Goal: Task Accomplishment & Management: Complete application form

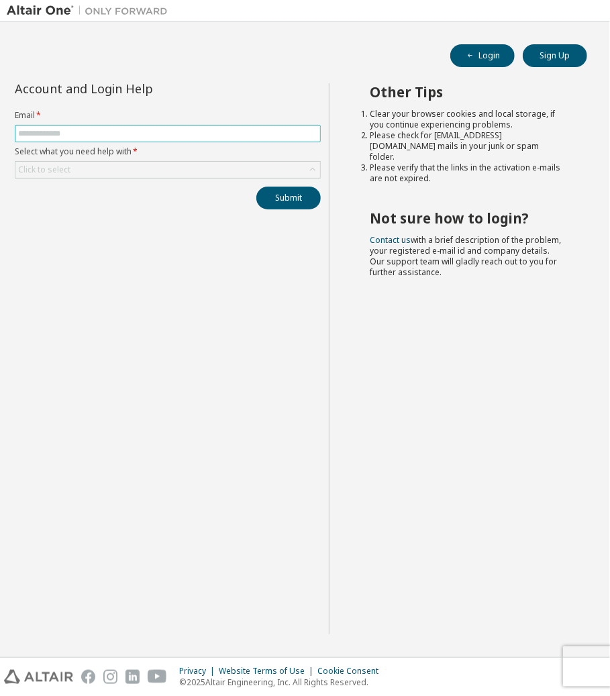
click at [228, 137] on input "text" at bounding box center [167, 133] width 299 height 11
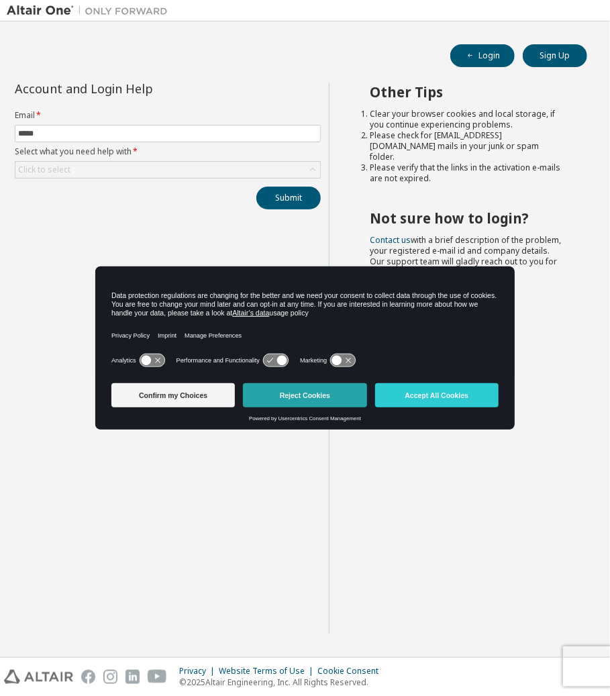
click at [296, 397] on button "Reject Cookies" at bounding box center [305, 395] width 124 height 24
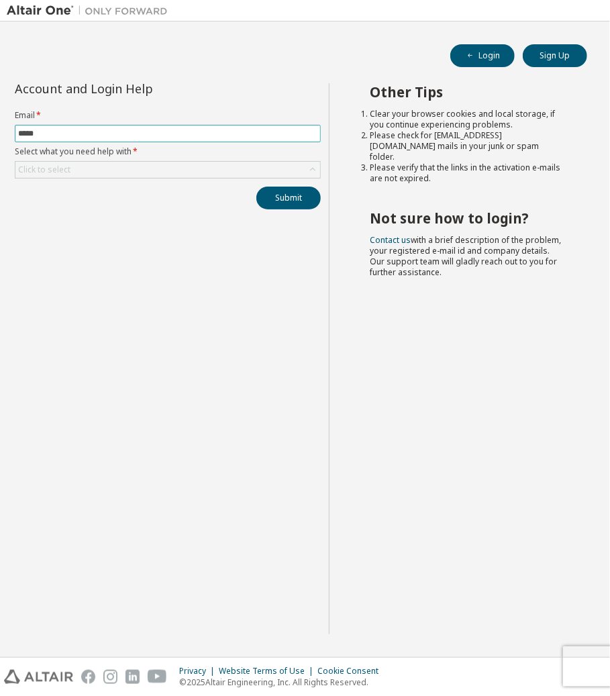
click at [77, 134] on input "*****" at bounding box center [167, 133] width 299 height 11
type input "**********"
click at [257, 187] on button "Submit" at bounding box center [289, 198] width 64 height 23
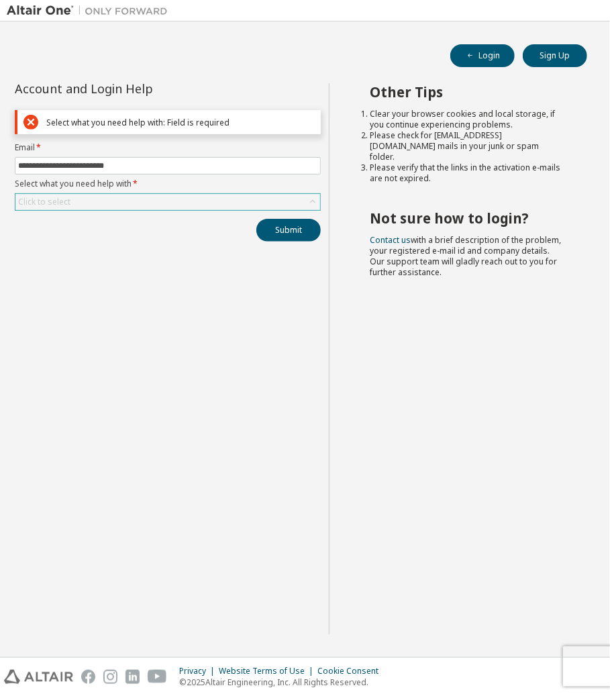
click at [154, 197] on div "Click to select" at bounding box center [167, 202] width 305 height 16
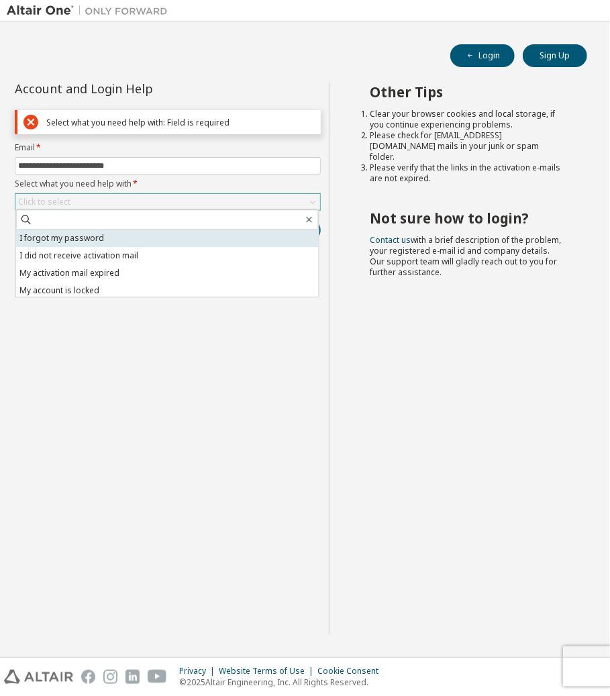
click at [141, 239] on li "I forgot my password" at bounding box center [167, 238] width 303 height 17
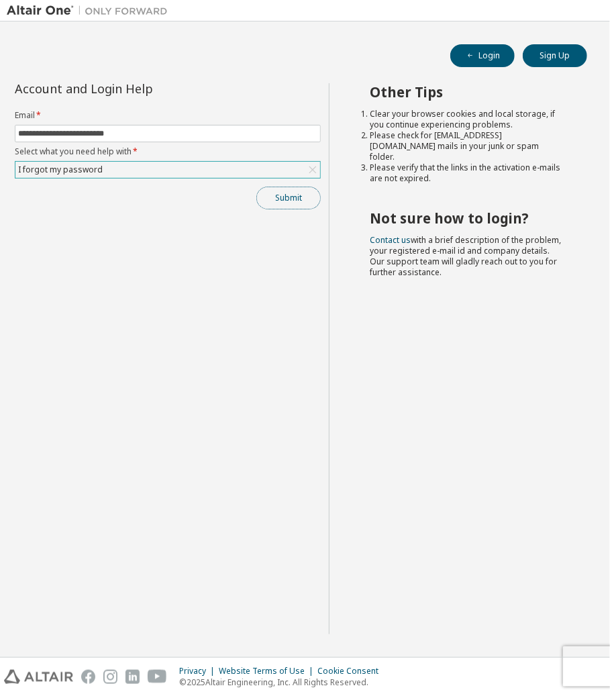
click at [306, 200] on button "Submit" at bounding box center [289, 198] width 64 height 23
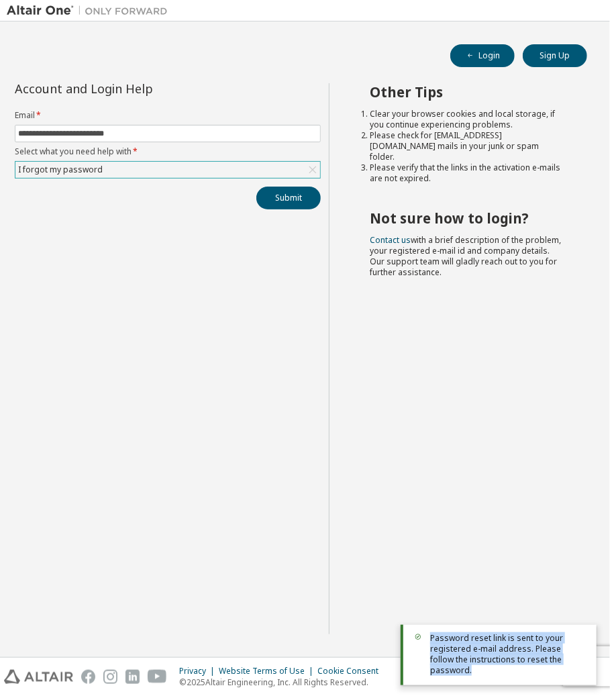
drag, startPoint x: 434, startPoint y: 649, endPoint x: 568, endPoint y: 677, distance: 137.2
click at [568, 677] on div "Password reset link is sent to your registered e-mail address. Please follow th…" at bounding box center [499, 655] width 196 height 60
click at [273, 87] on div "Account and Login Help" at bounding box center [168, 88] width 306 height 11
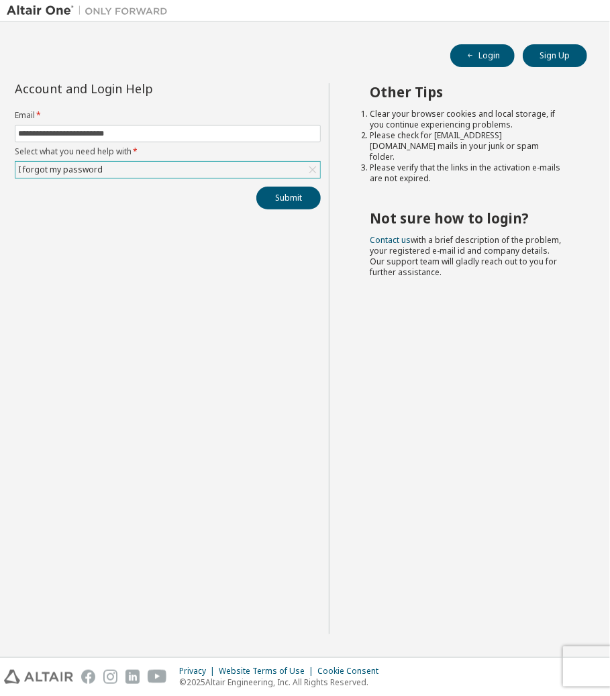
click at [184, 170] on div "I forgot my password" at bounding box center [167, 170] width 305 height 16
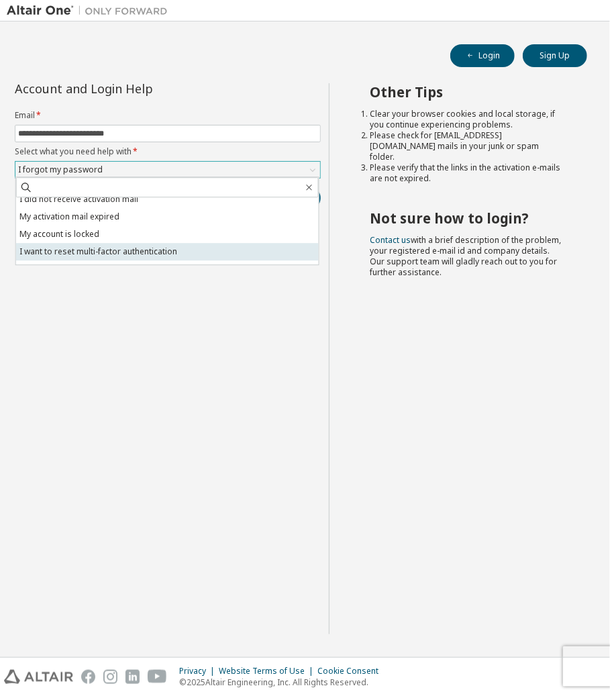
scroll to position [38, 0]
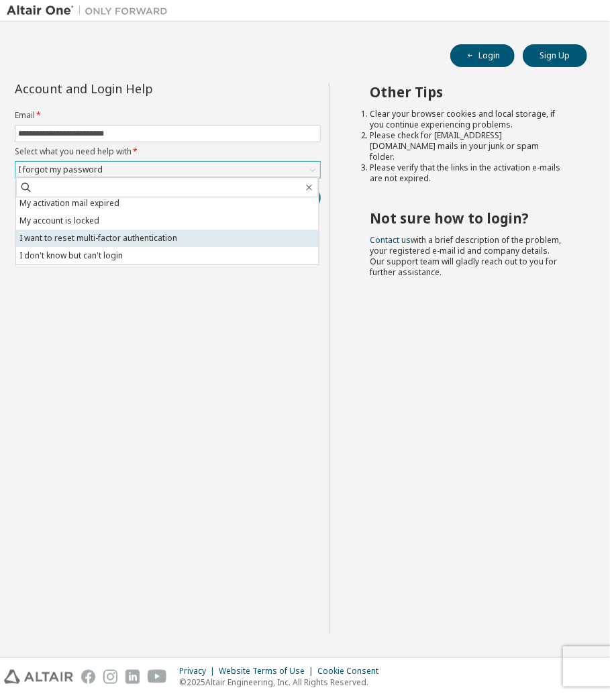
click at [138, 242] on li "I want to reset multi-factor authentication" at bounding box center [167, 238] width 303 height 17
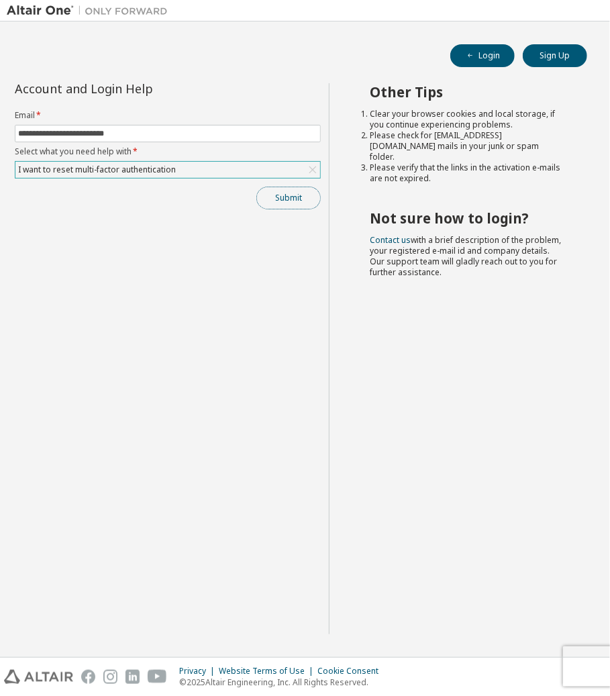
click at [281, 201] on button "Submit" at bounding box center [289, 198] width 64 height 23
click at [302, 198] on button "Submit" at bounding box center [289, 198] width 64 height 23
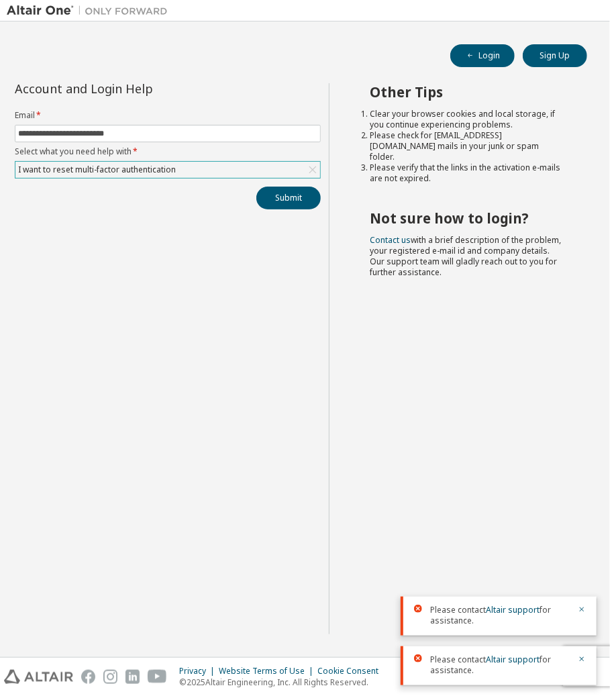
click at [184, 674] on div "Privacy" at bounding box center [199, 671] width 40 height 11
click at [46, 4] on img at bounding box center [91, 10] width 168 height 13
click at [47, 5] on img at bounding box center [91, 10] width 168 height 13
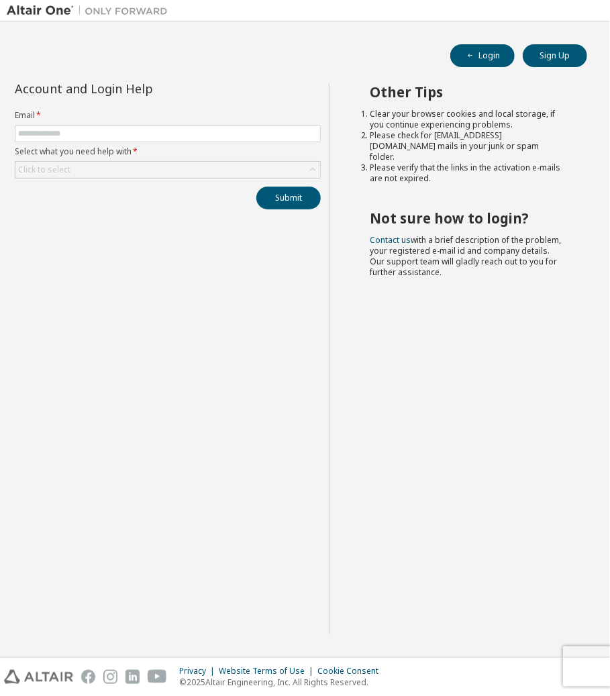
click at [183, 134] on input "text" at bounding box center [167, 133] width 299 height 11
type input "**********"
click at [142, 169] on div "Click to select" at bounding box center [167, 170] width 305 height 16
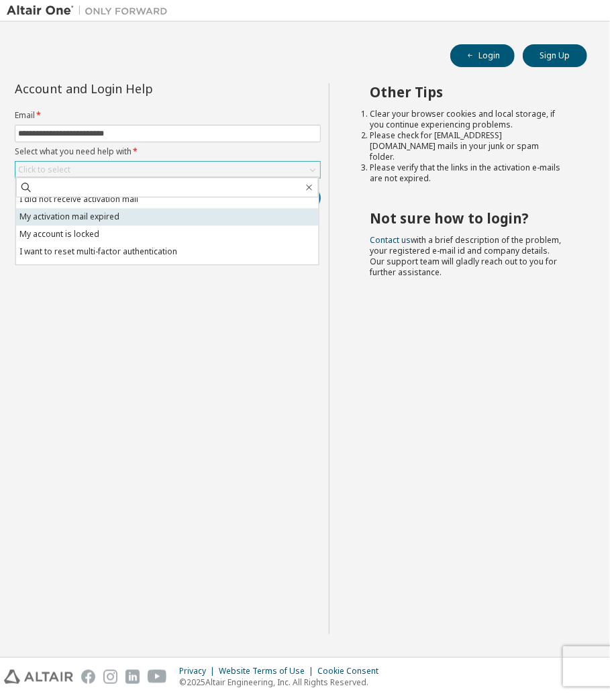
scroll to position [38, 0]
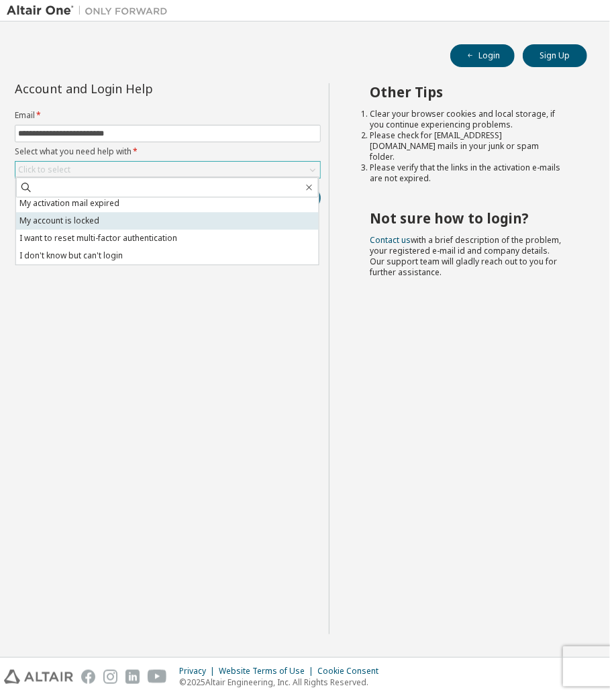
click at [133, 220] on li "My account is locked" at bounding box center [167, 220] width 303 height 17
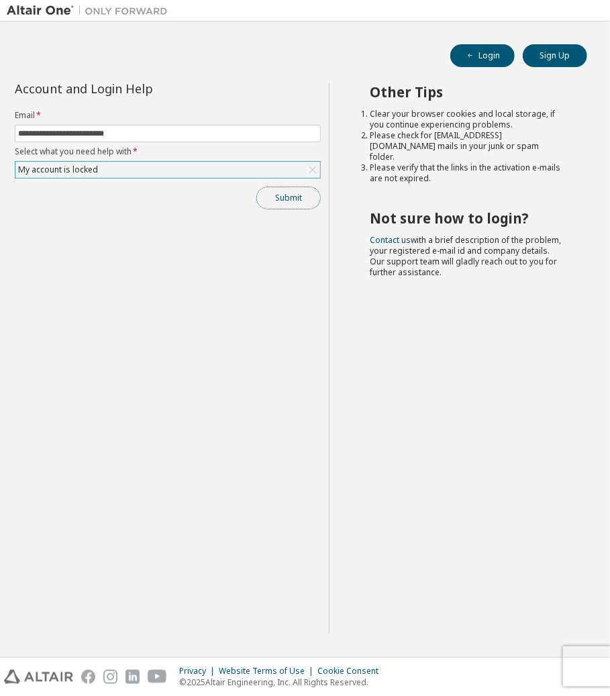
click at [293, 202] on button "Submit" at bounding box center [289, 198] width 64 height 23
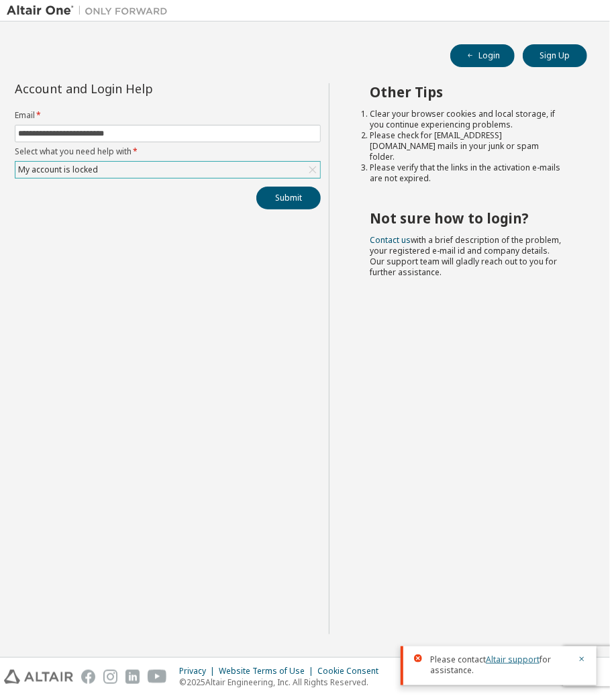
click at [494, 659] on link "Altair support" at bounding box center [513, 659] width 54 height 11
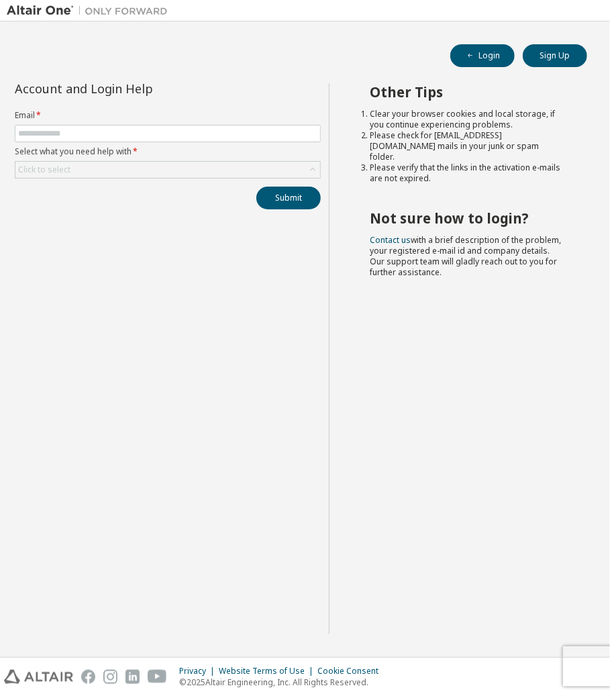
click at [191, 141] on form "Email * Select what you need help with * Click to select" at bounding box center [168, 144] width 306 height 68
click at [38, 676] on img at bounding box center [38, 677] width 69 height 14
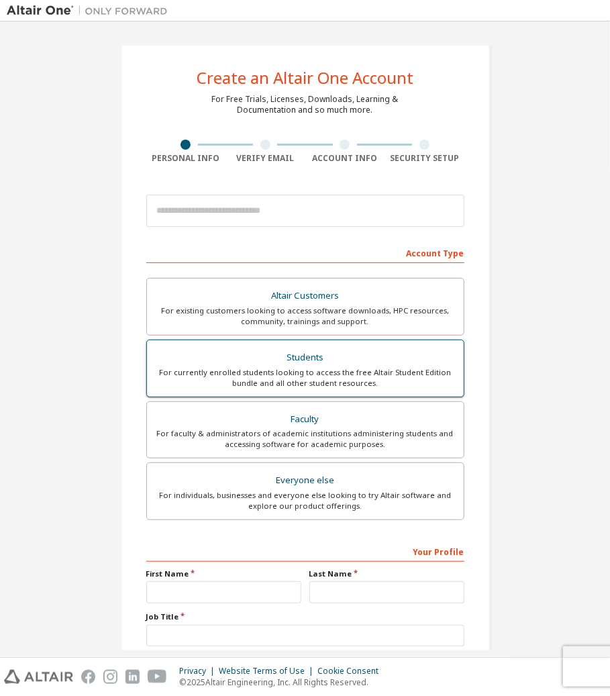
click at [367, 375] on div "For currently enrolled students looking to access the free Altair Student Editi…" at bounding box center [305, 377] width 301 height 21
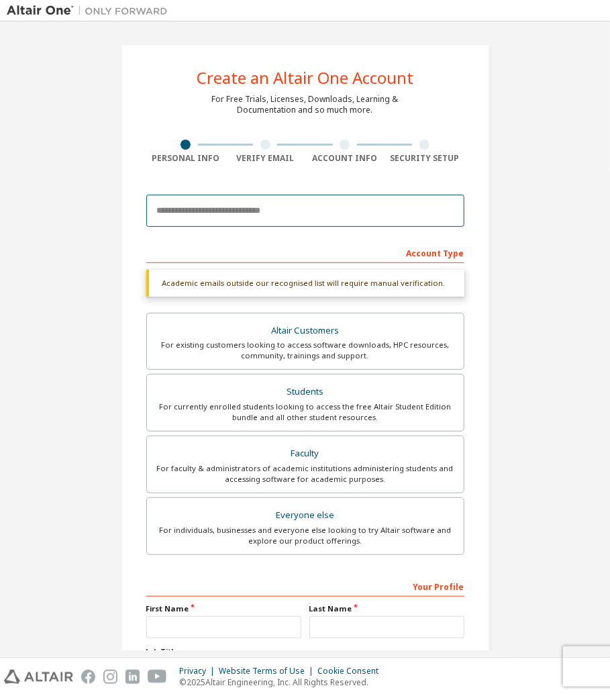
drag, startPoint x: 259, startPoint y: 213, endPoint x: 281, endPoint y: 210, distance: 22.4
click at [259, 213] on input "email" at bounding box center [305, 211] width 318 height 32
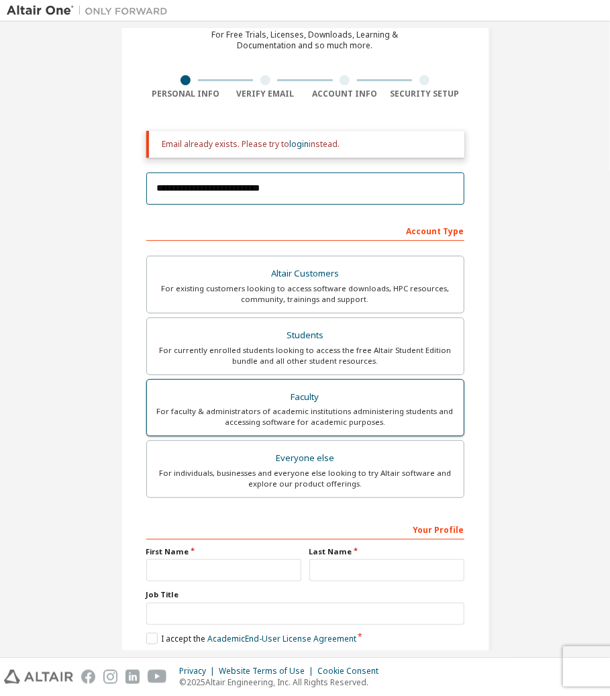
scroll to position [128, 0]
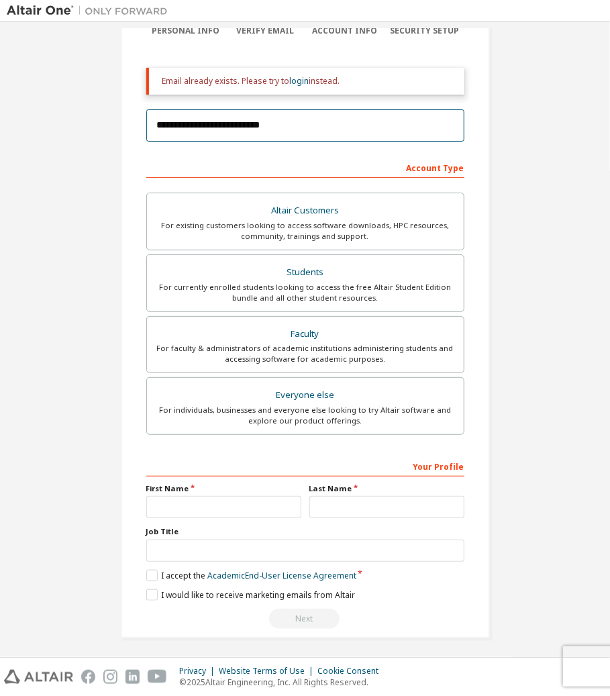
type input "**********"
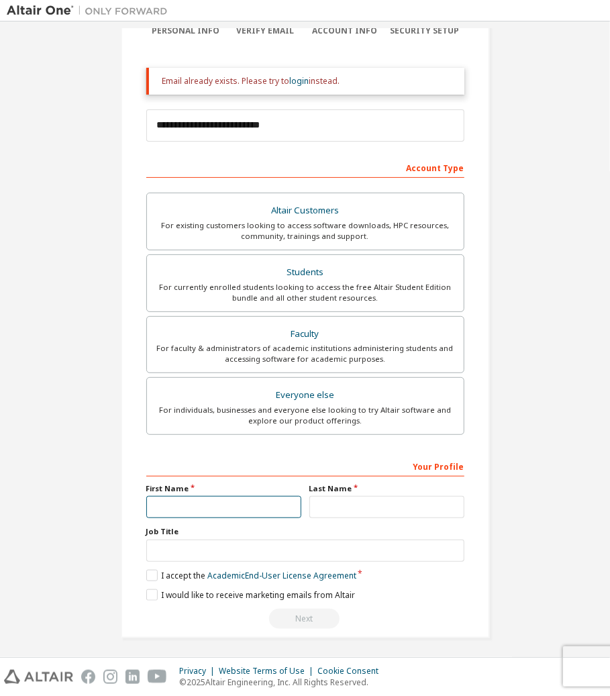
click at [254, 512] on input "text" at bounding box center [223, 507] width 155 height 22
type input "***"
type input "*****"
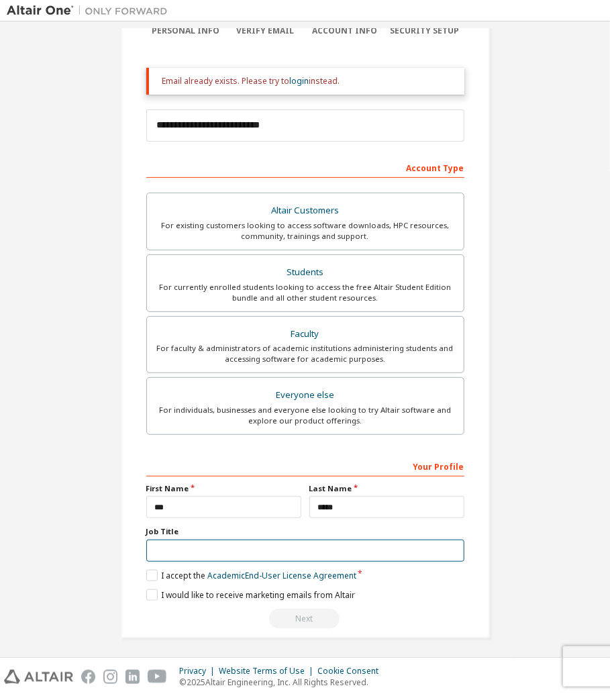
click at [234, 540] on input "text" at bounding box center [305, 551] width 318 height 22
type input "*******"
click at [154, 573] on label "I accept the Academic End-User License Agreement" at bounding box center [251, 575] width 210 height 11
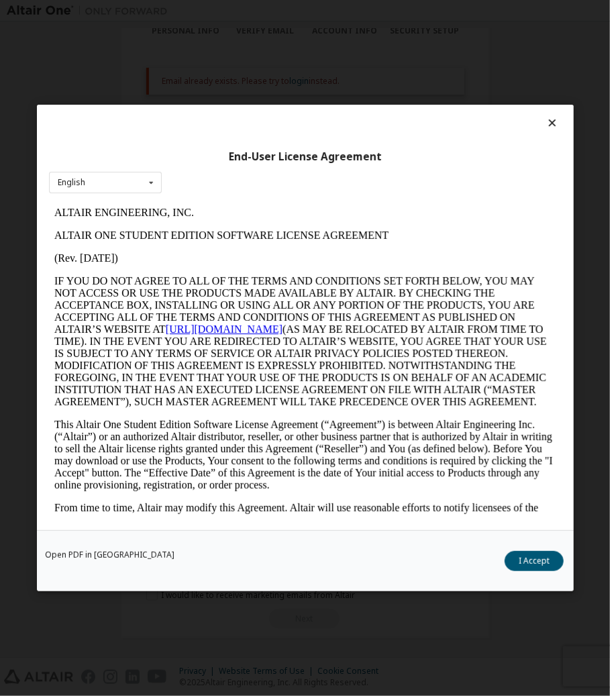
scroll to position [0, 0]
click at [545, 559] on button "I Accept" at bounding box center [533, 561] width 59 height 20
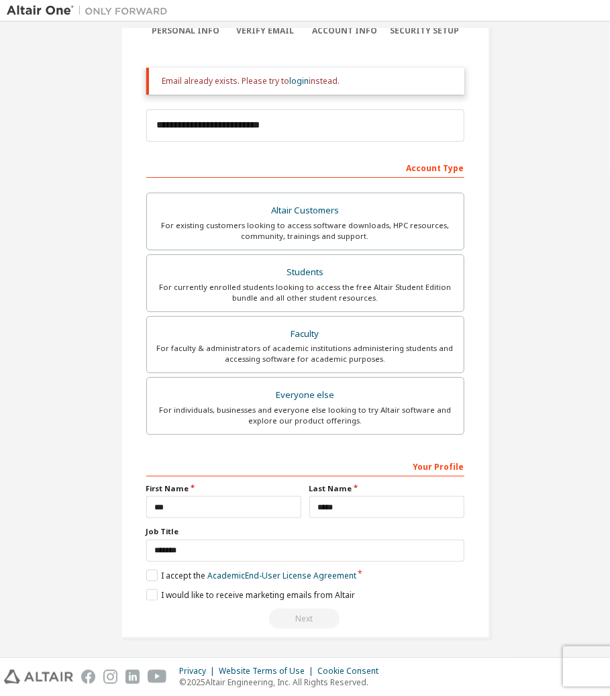
click at [293, 609] on div "Next" at bounding box center [305, 619] width 318 height 20
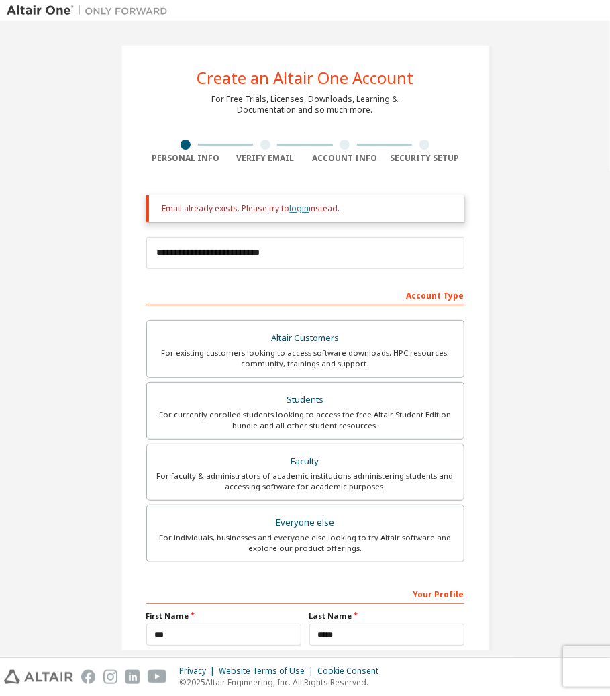
click at [298, 210] on link "login" at bounding box center [299, 208] width 19 height 11
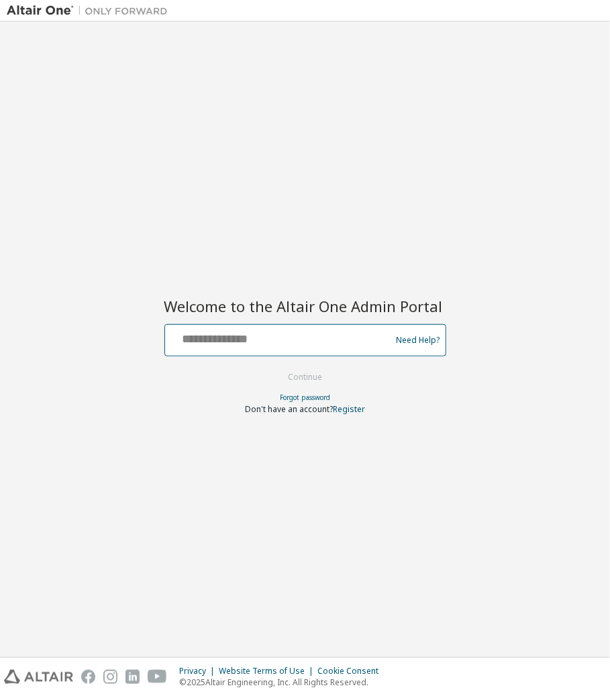
click at [292, 341] on input "text" at bounding box center [281, 337] width 220 height 19
type input "*"
type input "**********"
click at [274, 367] on button "Continue" at bounding box center [305, 377] width 62 height 20
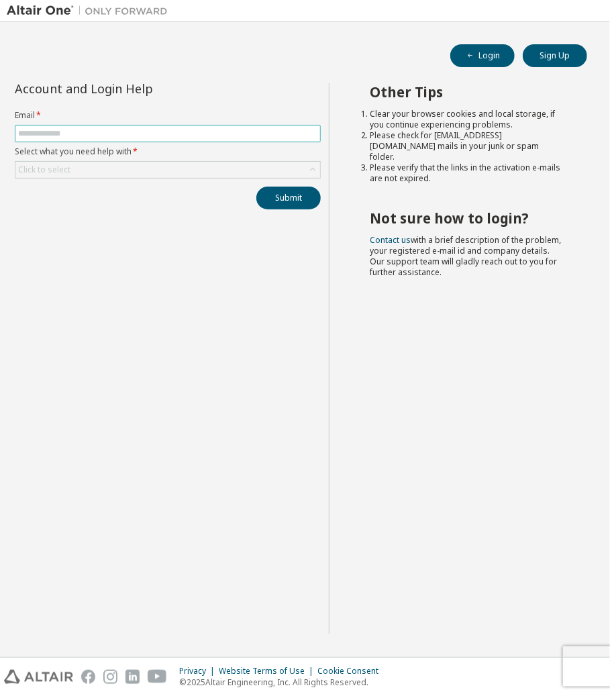
click at [211, 134] on input "text" at bounding box center [167, 133] width 299 height 11
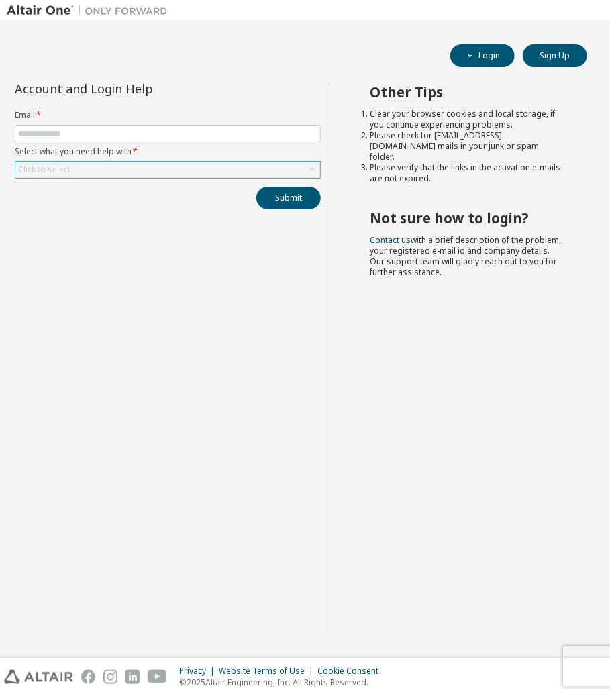
click at [195, 162] on div "Click to select" at bounding box center [167, 170] width 305 height 16
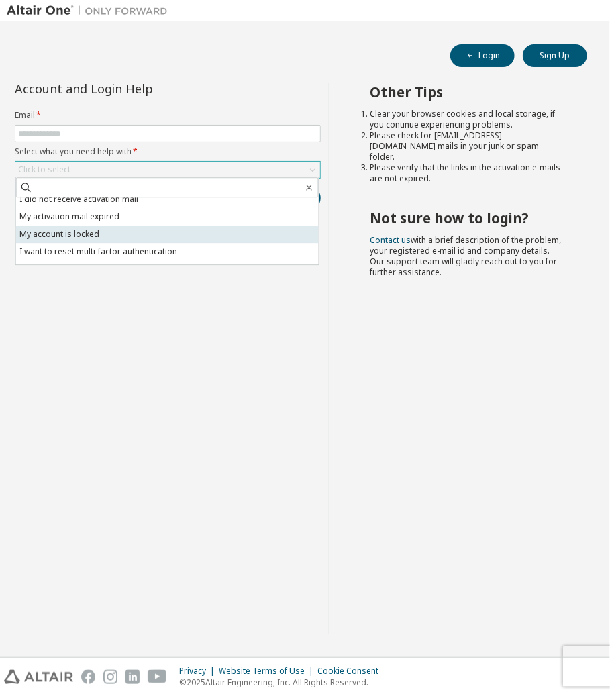
scroll to position [38, 0]
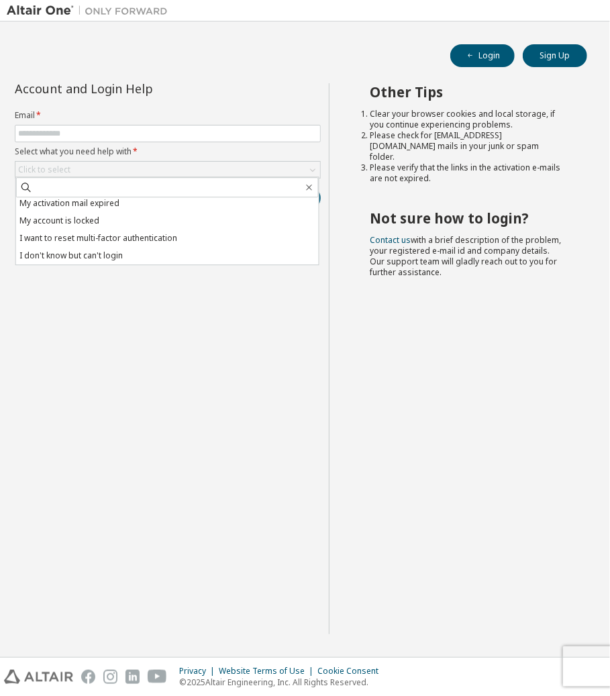
click at [224, 122] on form "Email * Select what you need help with * Click to select I forgot my password I…" at bounding box center [168, 144] width 306 height 68
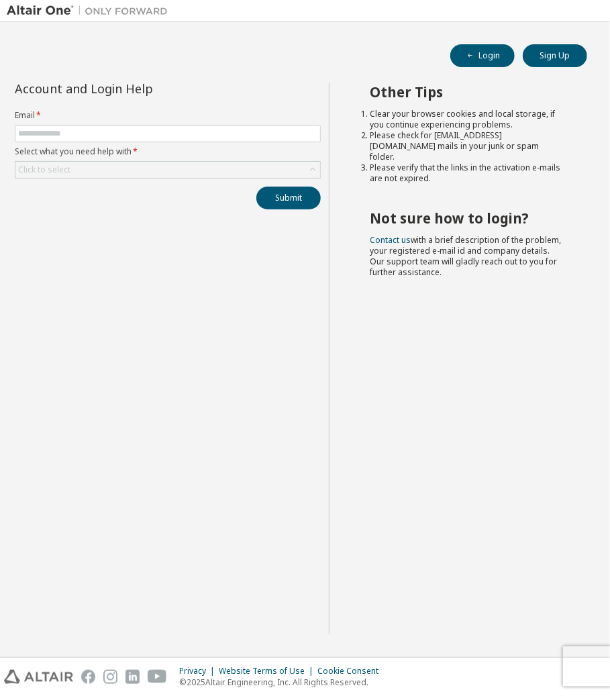
click at [230, 117] on label "Email *" at bounding box center [168, 115] width 306 height 11
click at [226, 139] on span at bounding box center [168, 133] width 306 height 17
drag, startPoint x: 229, startPoint y: 142, endPoint x: 259, endPoint y: 148, distance: 30.2
click at [230, 141] on form "Email * Select what you need help with * Click to select" at bounding box center [168, 144] width 306 height 68
click at [268, 140] on form "Email * Select what you need help with * Click to select" at bounding box center [168, 144] width 306 height 68
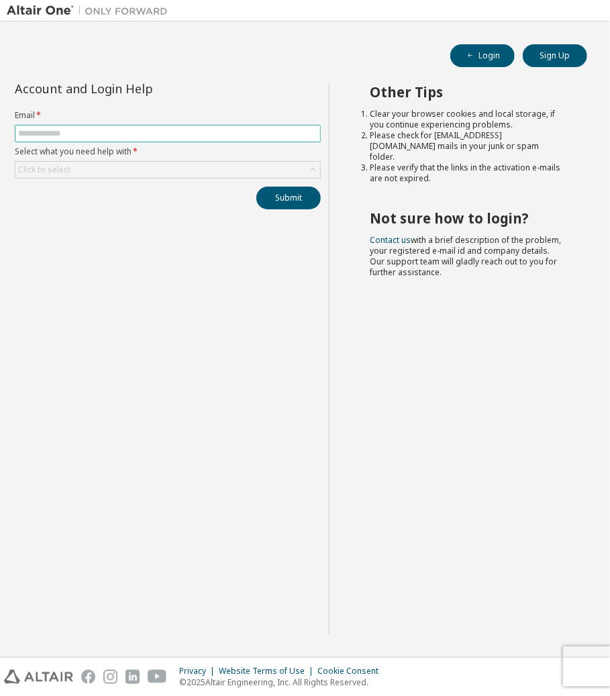
click at [270, 138] on span at bounding box center [168, 133] width 306 height 17
click at [283, 133] on input "text" at bounding box center [167, 133] width 299 height 11
type input "**********"
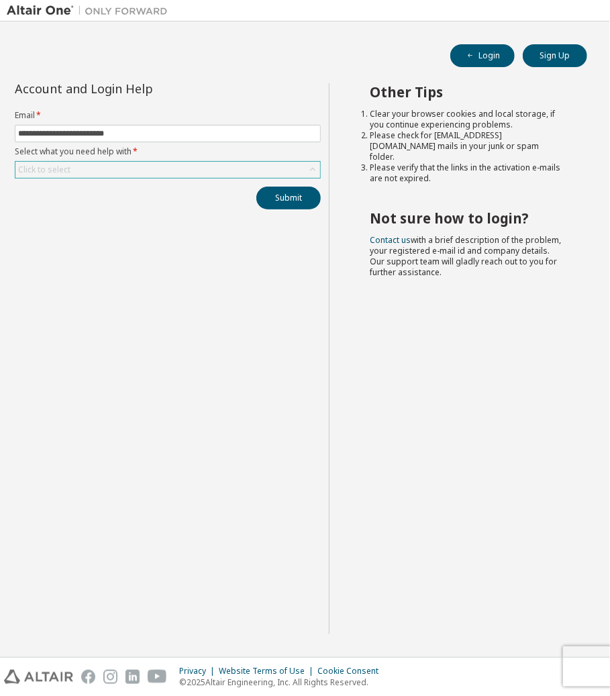
click at [297, 167] on div "Click to select" at bounding box center [167, 170] width 305 height 16
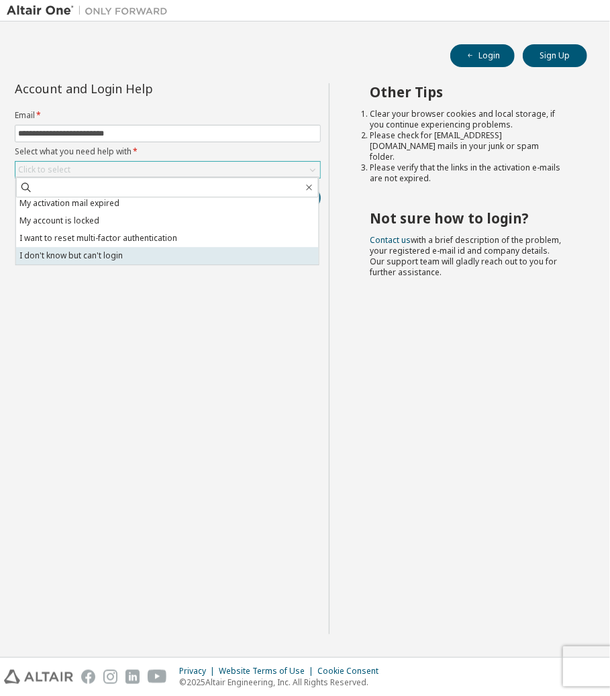
click at [132, 258] on li "I don't know but can't login" at bounding box center [167, 255] width 303 height 17
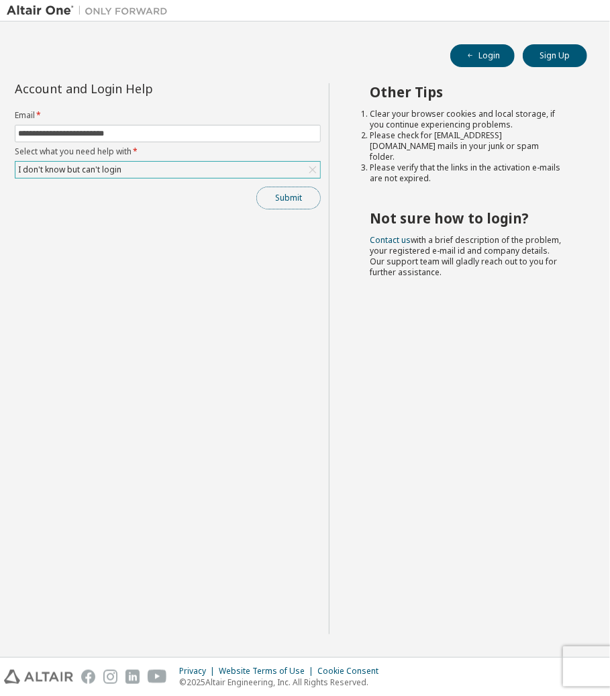
click at [281, 205] on button "Submit" at bounding box center [289, 198] width 64 height 23
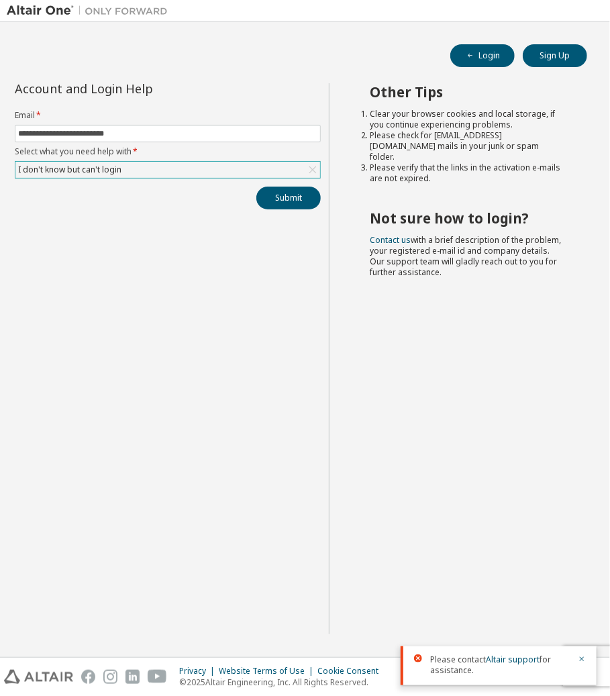
click at [171, 168] on div "I don't know but can't login" at bounding box center [167, 170] width 305 height 16
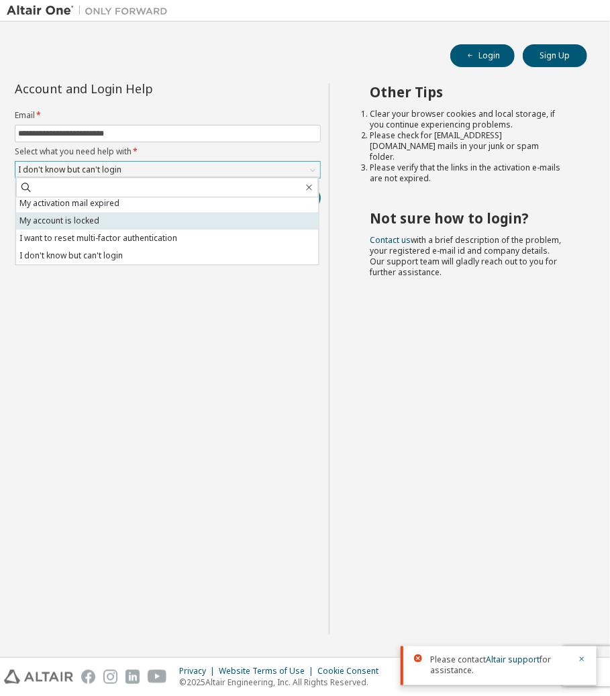
click at [148, 219] on li "My account is locked" at bounding box center [167, 220] width 303 height 17
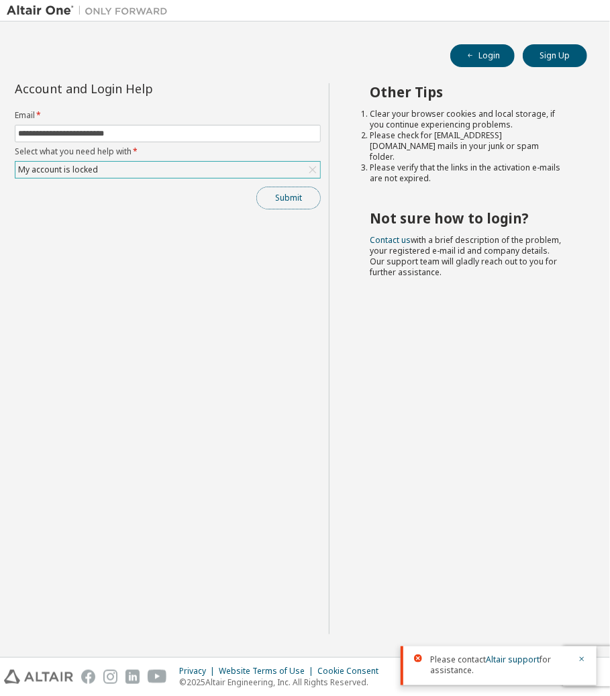
click at [292, 200] on button "Submit" at bounding box center [289, 198] width 64 height 23
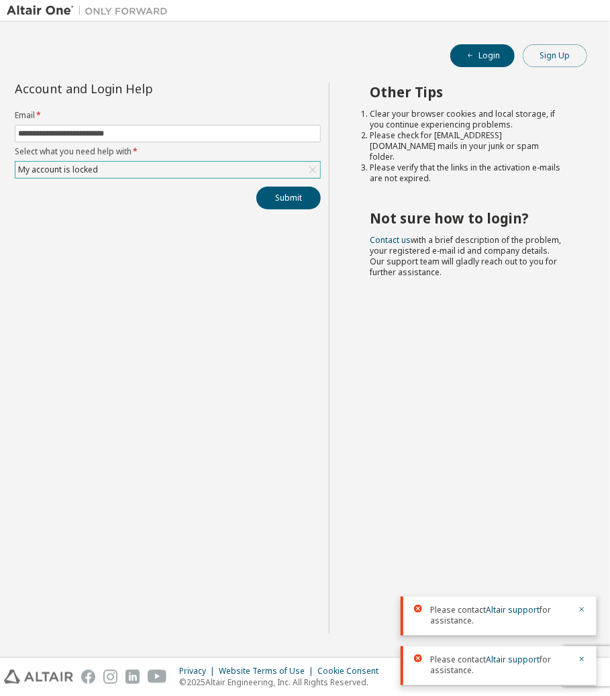
click at [538, 58] on button "Sign Up" at bounding box center [555, 55] width 64 height 23
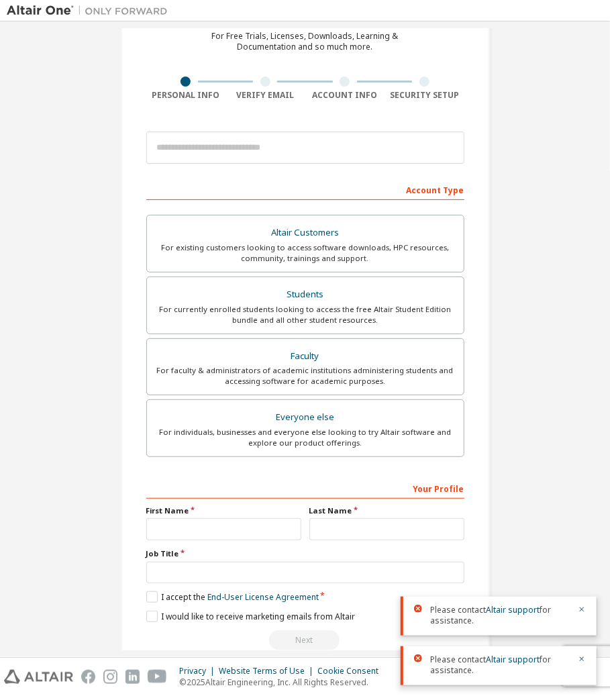
scroll to position [85, 0]
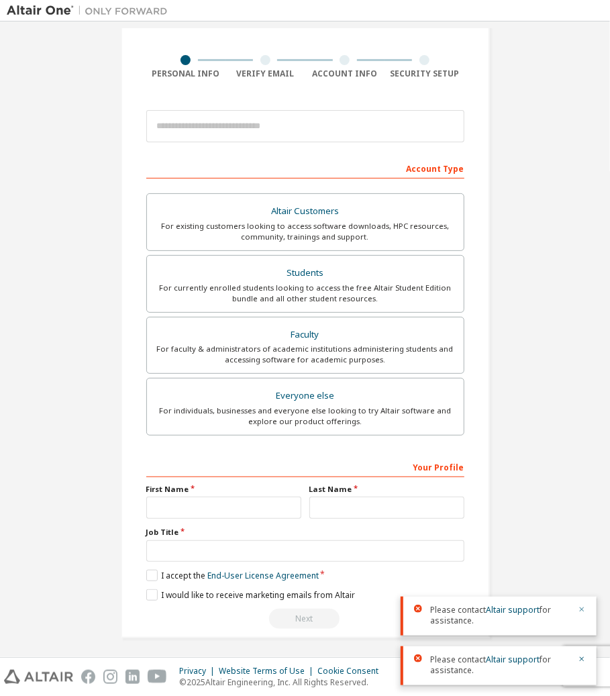
click at [585, 610] on icon "button" at bounding box center [582, 610] width 8 height 8
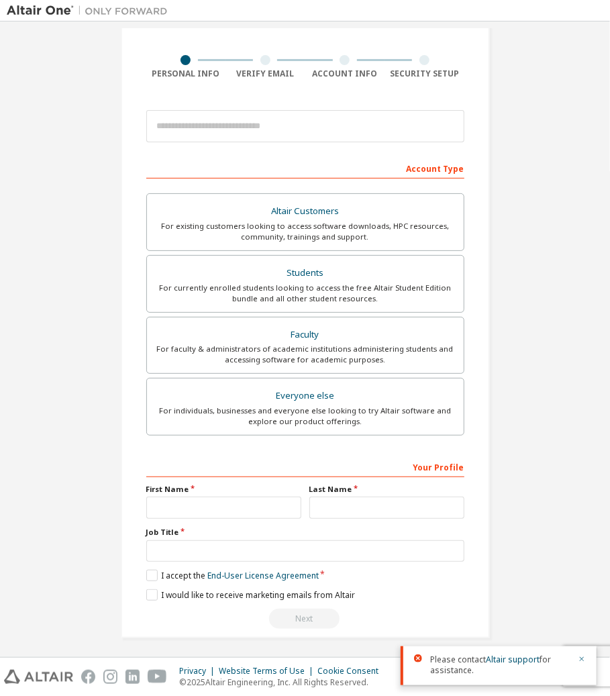
click at [583, 661] on icon "button" at bounding box center [582, 659] width 8 height 8
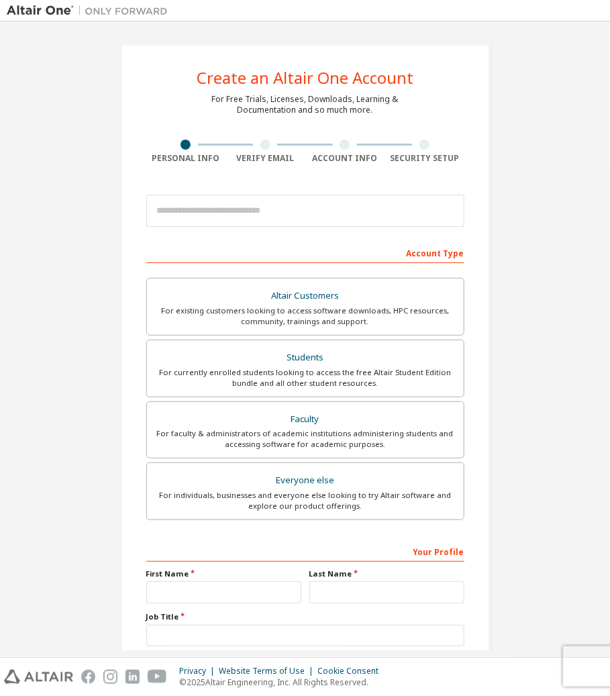
scroll to position [0, 0]
